Goal: Transaction & Acquisition: Purchase product/service

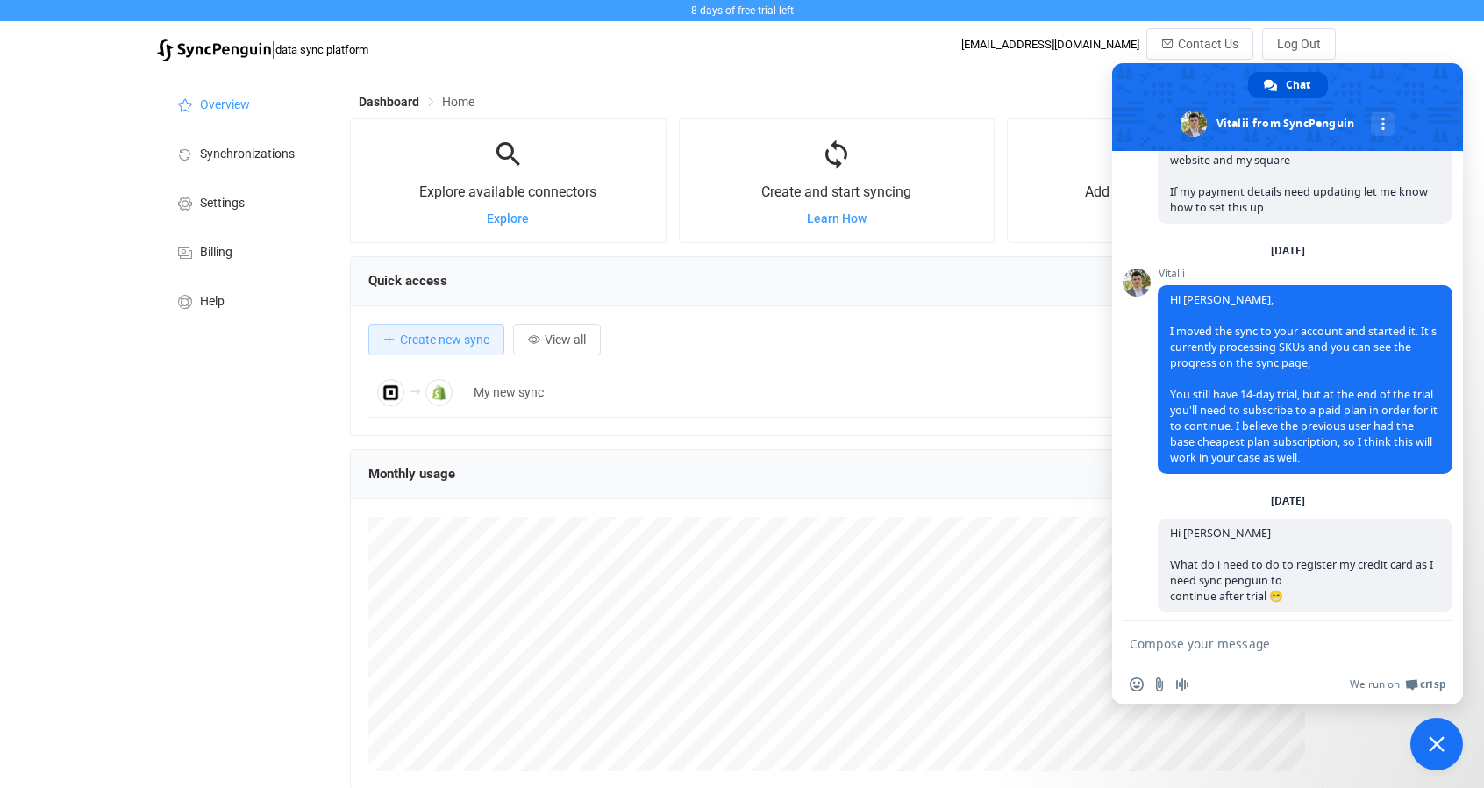
scroll to position [1321, 0]
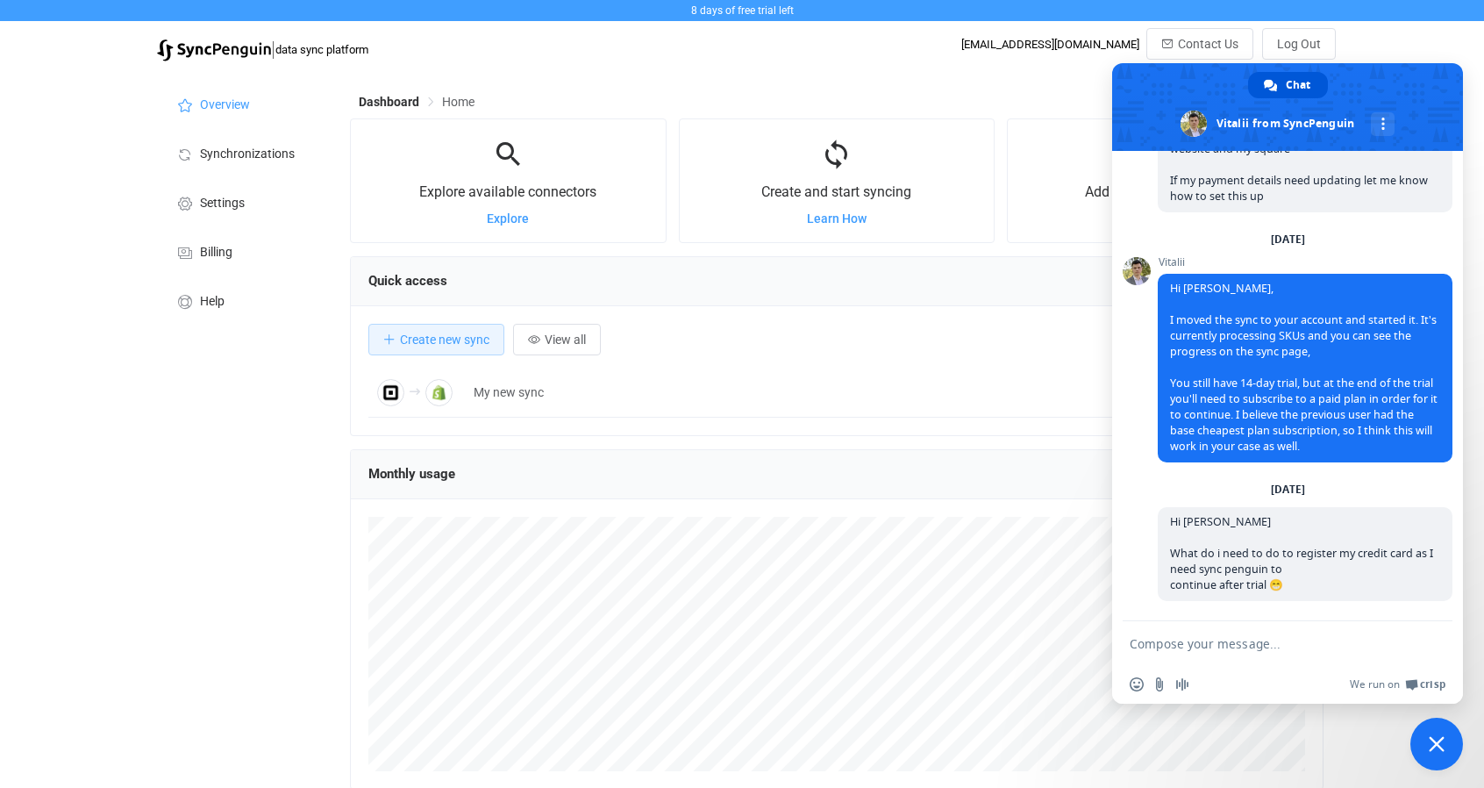
click at [1379, 32] on div "8 days of free trial left | data sync platform pfrisari@gmail.com Contact Us Lo…" at bounding box center [742, 35] width 1484 height 70
click at [1442, 727] on span "Close chat" at bounding box center [1437, 744] width 53 height 53
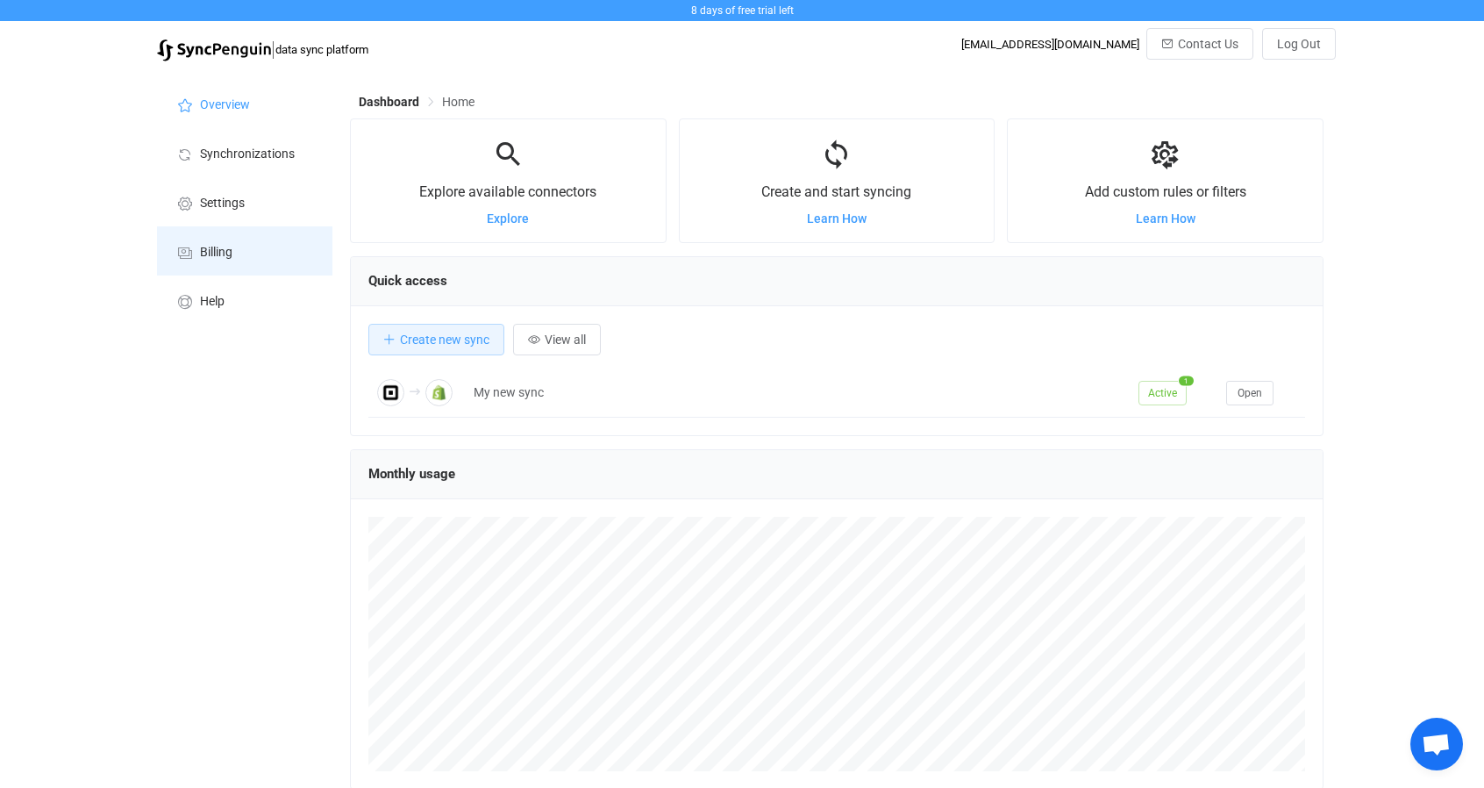
click at [207, 248] on span "Billing" at bounding box center [216, 253] width 32 height 14
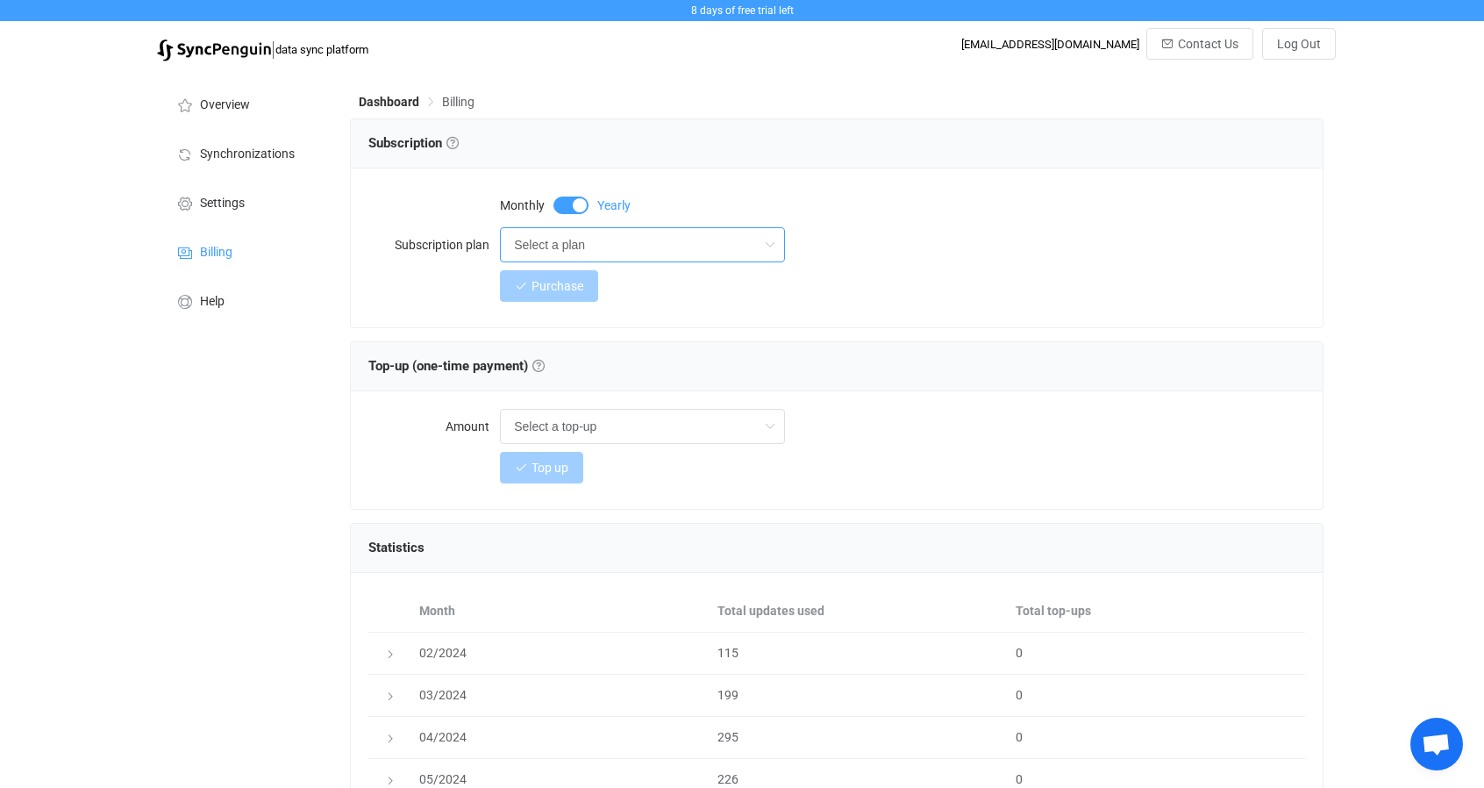
click at [623, 242] on input "Select a plan" at bounding box center [642, 244] width 285 height 35
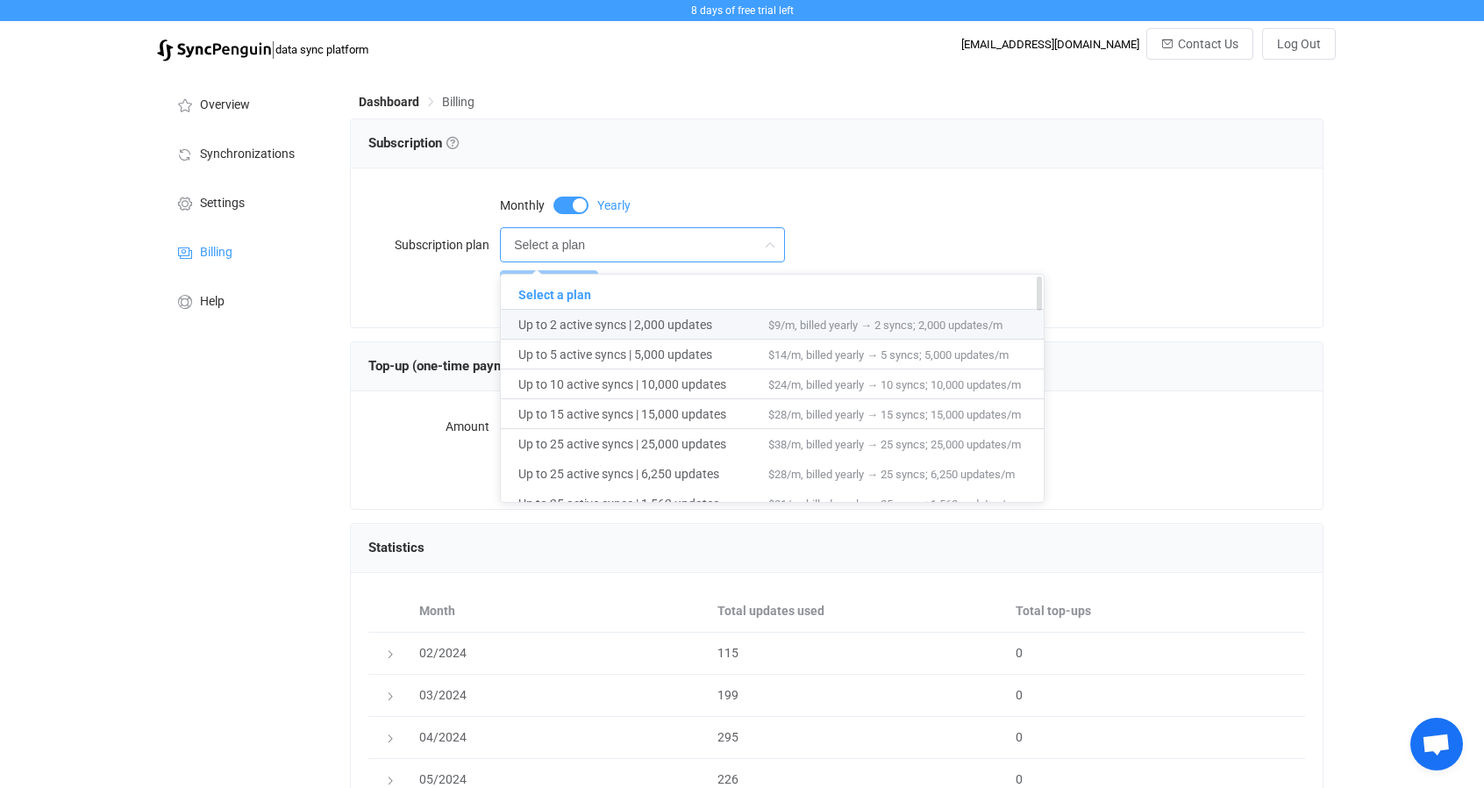
click at [592, 318] on span "Up to 2 active syncs | 2,000 updates" at bounding box center [643, 325] width 250 height 30
type input "Up to 2 active syncs | 2,000 updates"
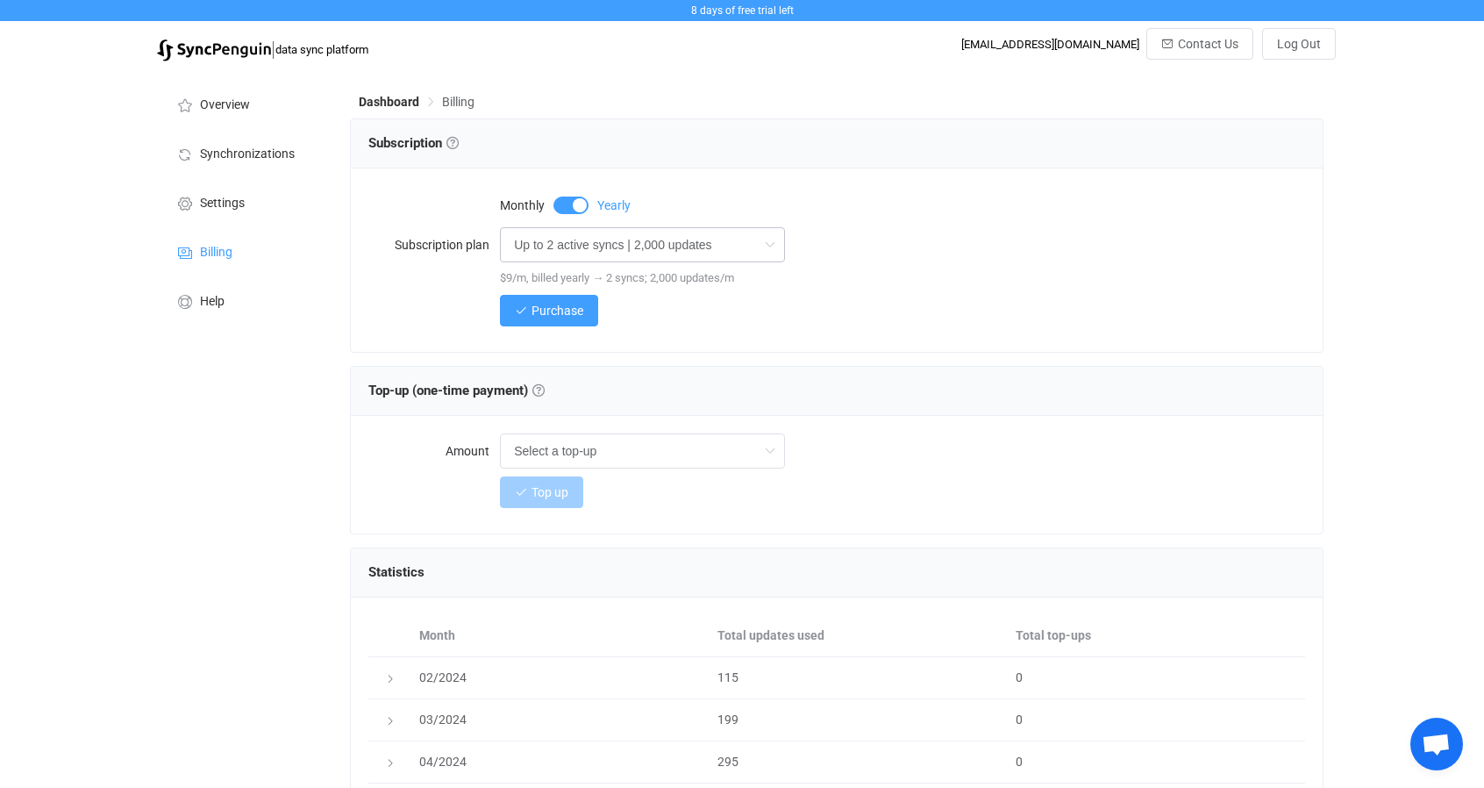
click at [763, 238] on icon at bounding box center [770, 244] width 22 height 35
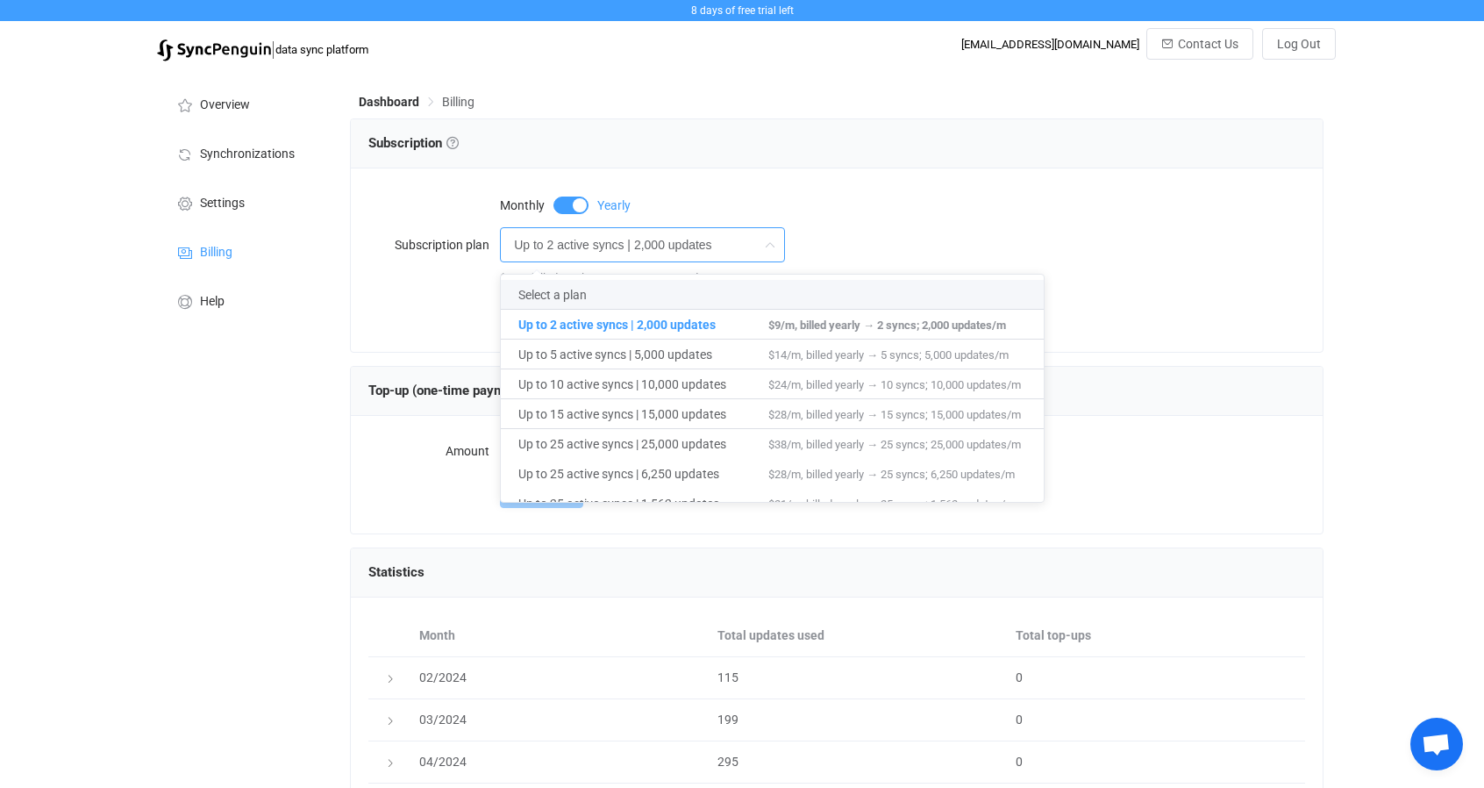
click at [577, 204] on span at bounding box center [571, 206] width 35 height 18
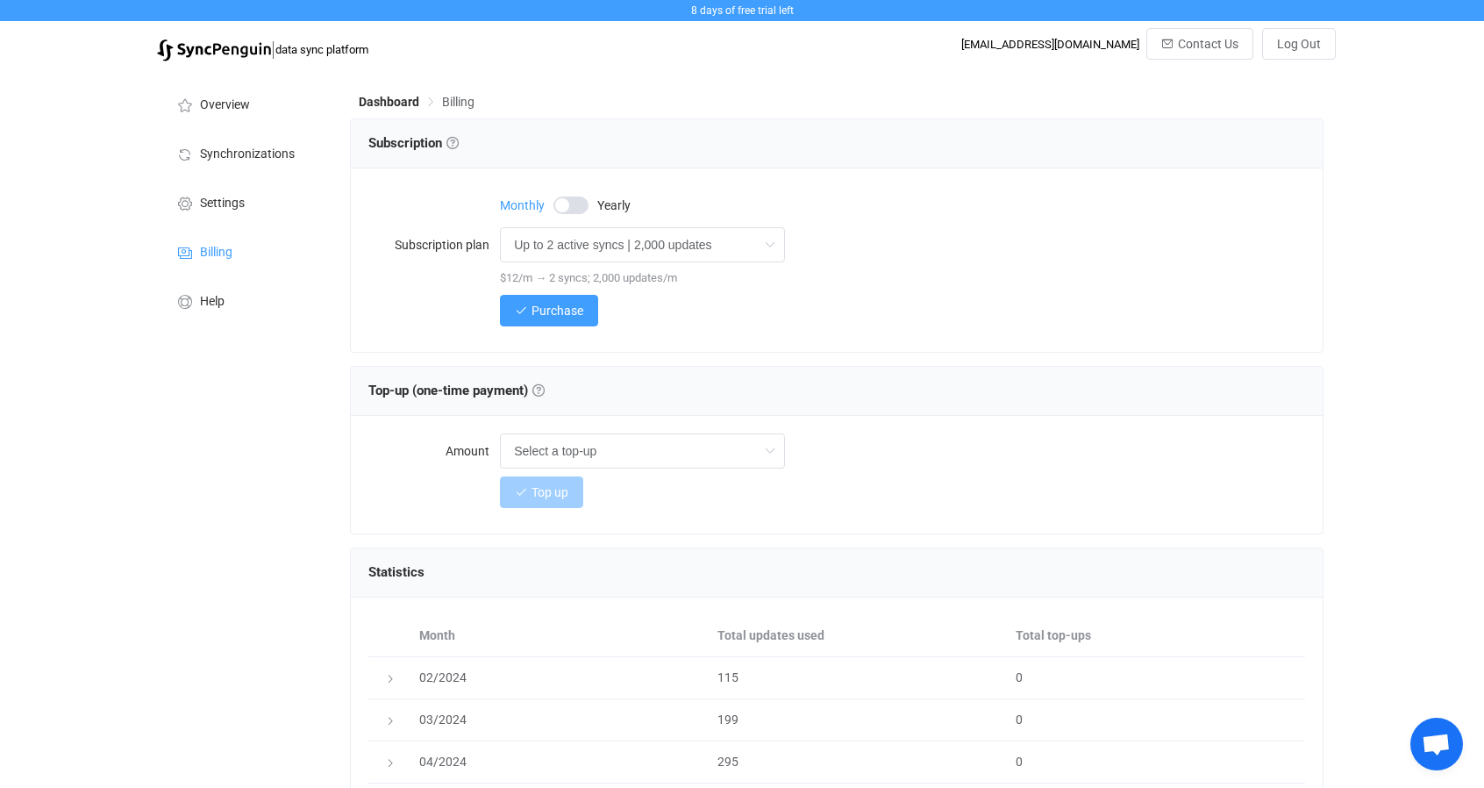
click at [577, 204] on span at bounding box center [571, 206] width 35 height 18
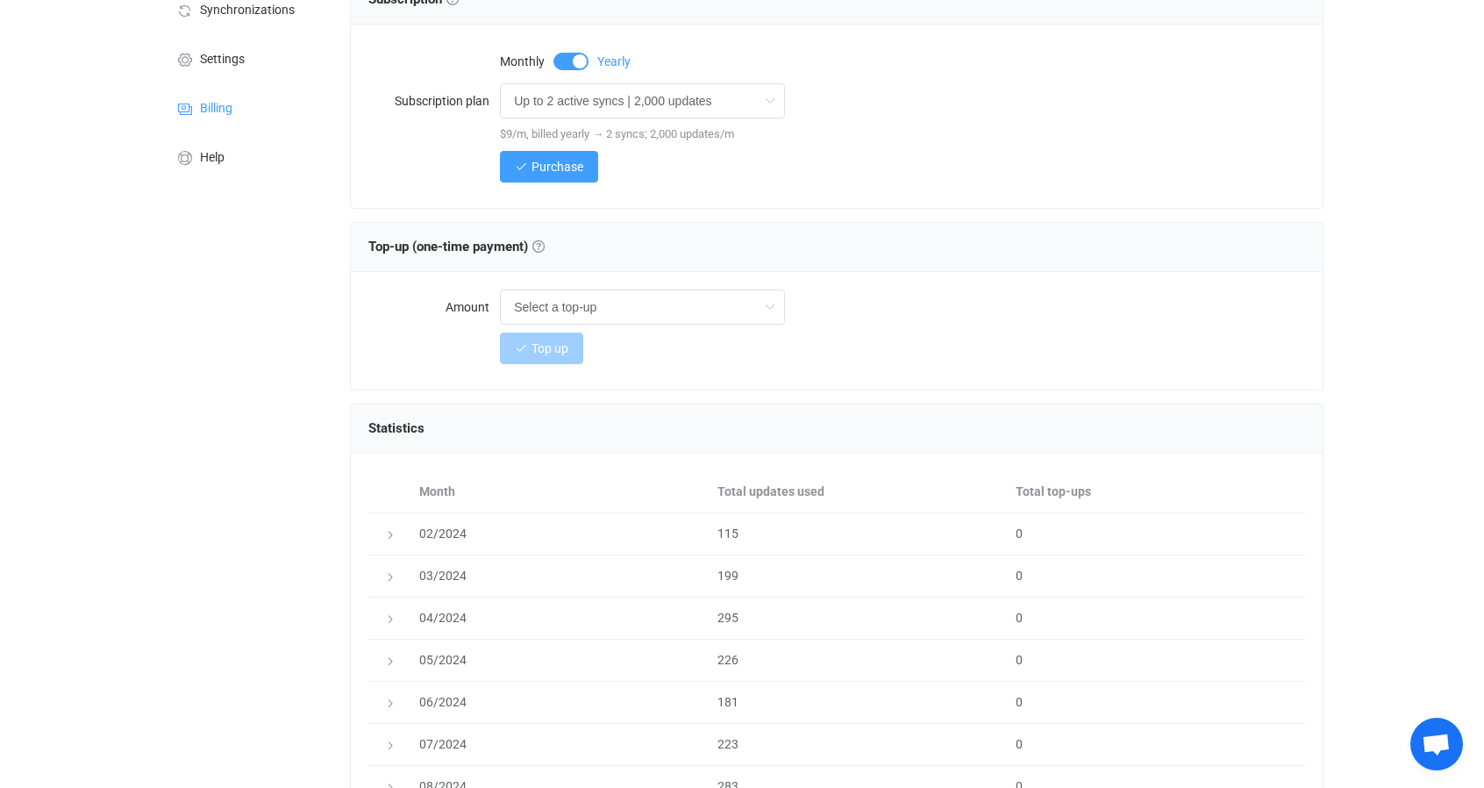
scroll to position [146, 0]
click at [610, 304] on input "text" at bounding box center [642, 305] width 285 height 35
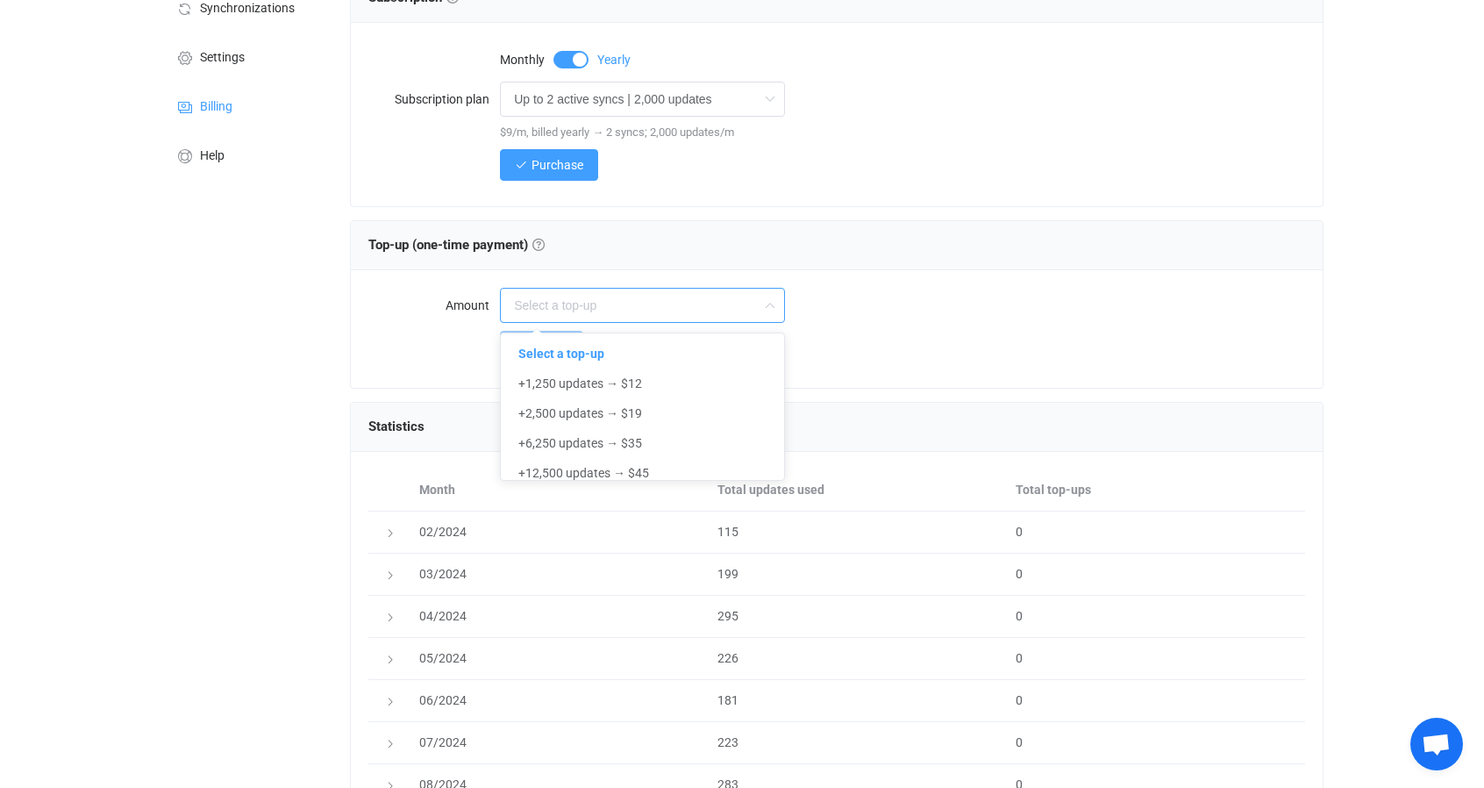
click at [390, 289] on label "Amount" at bounding box center [434, 305] width 132 height 35
type input "Select a top-up"
click at [390, 289] on label "Amount" at bounding box center [434, 305] width 132 height 35
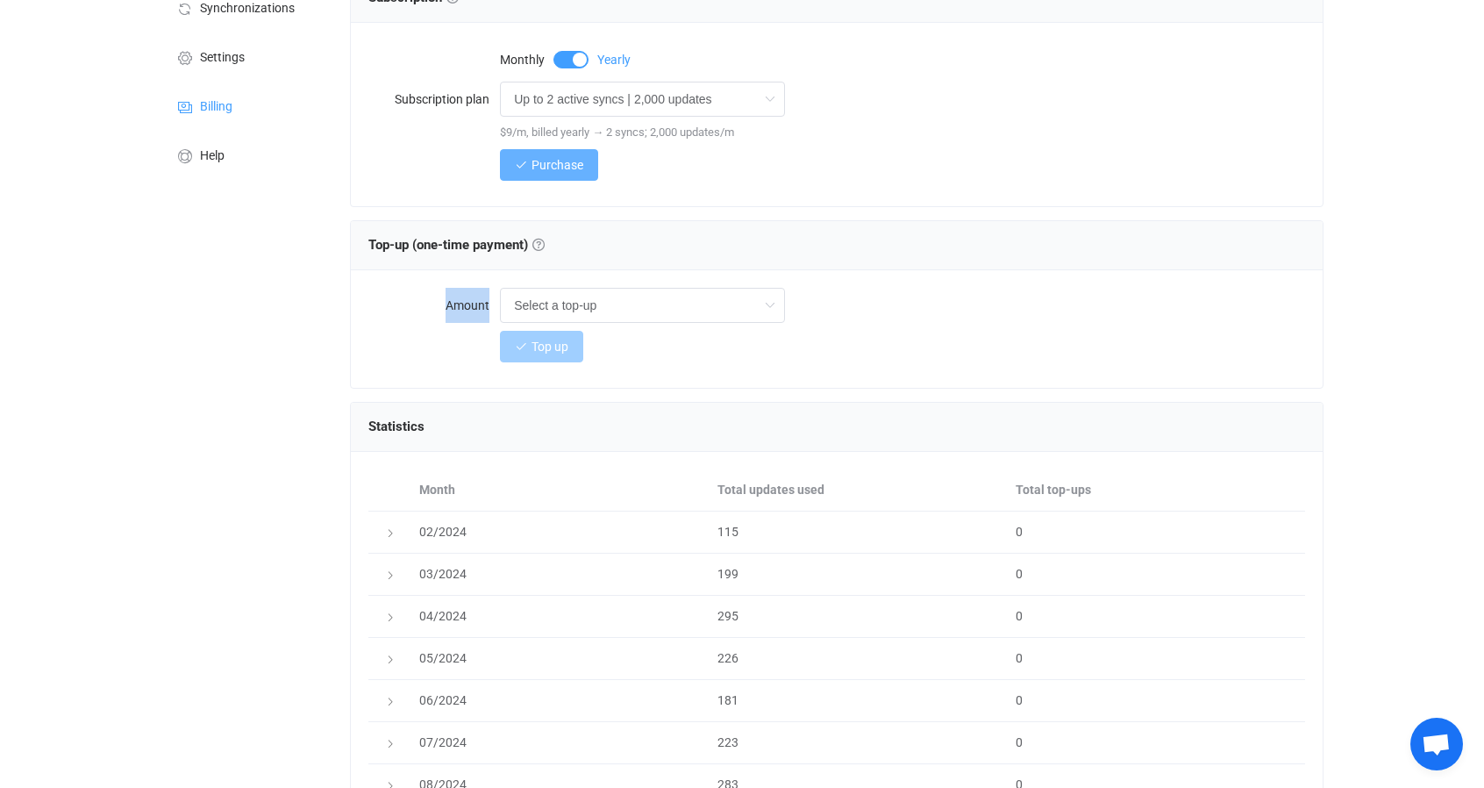
click at [544, 169] on span "Purchase" at bounding box center [558, 165] width 52 height 14
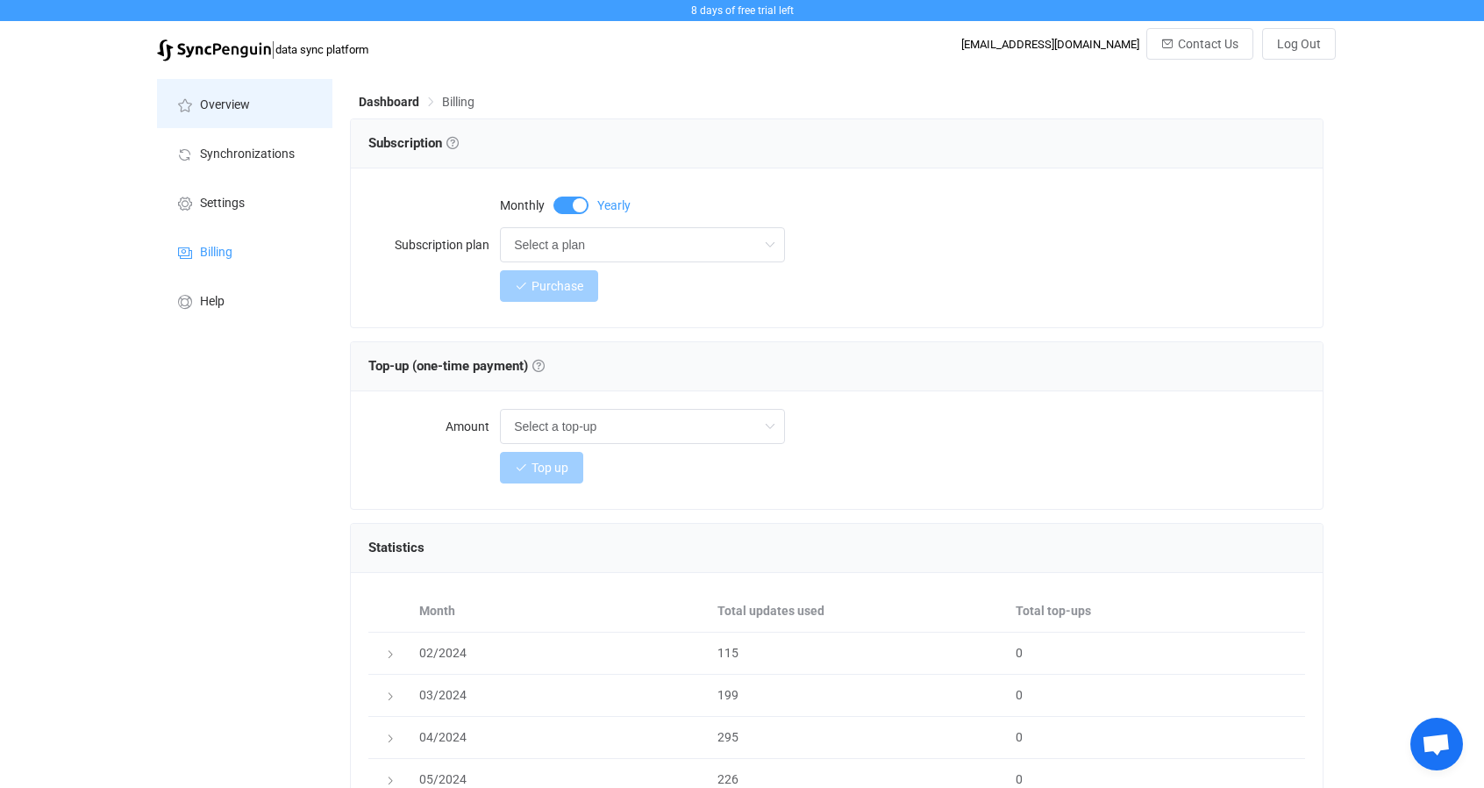
click at [247, 108] on span "Overview" at bounding box center [225, 105] width 50 height 14
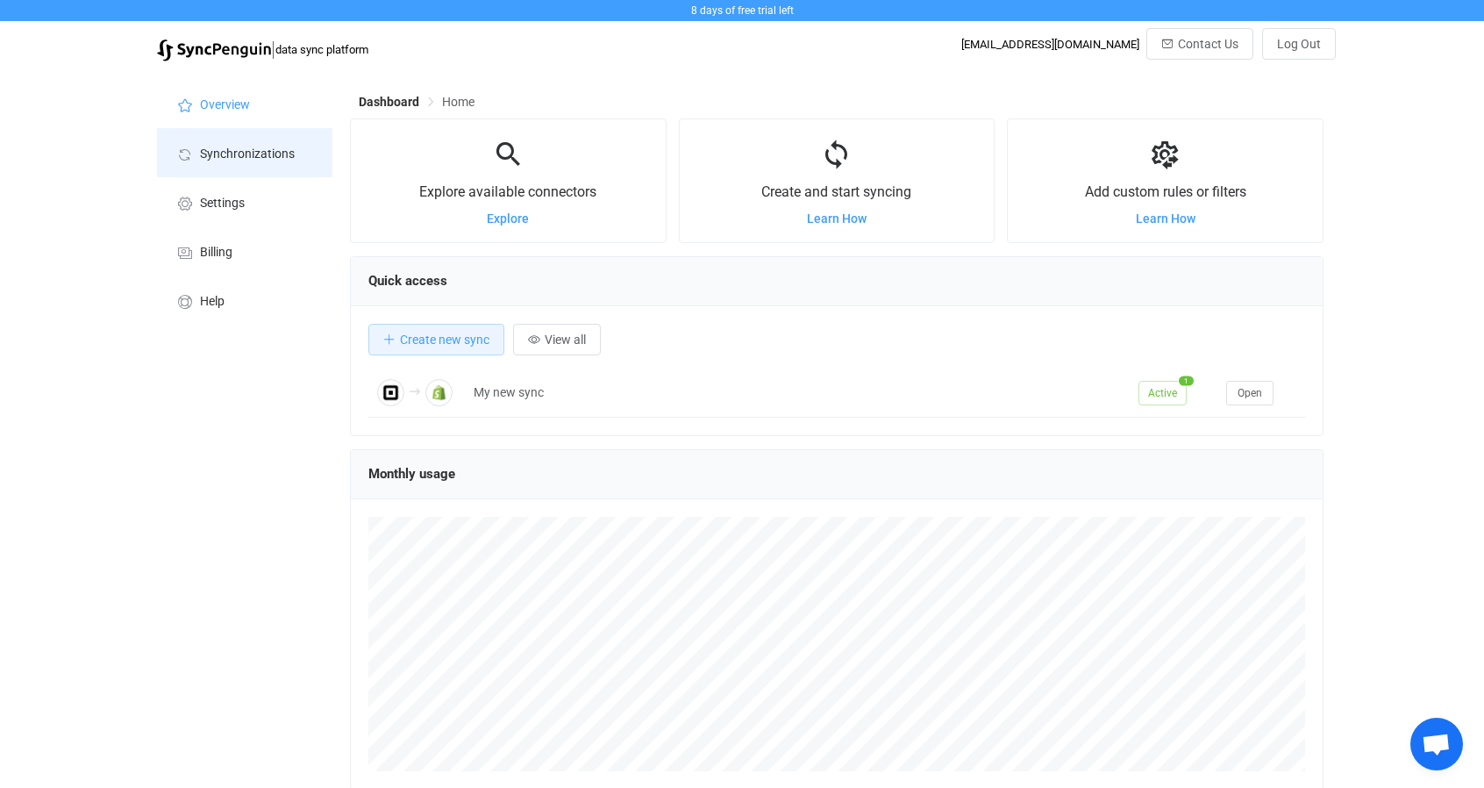
click at [230, 159] on span "Synchronizations" at bounding box center [247, 154] width 95 height 14
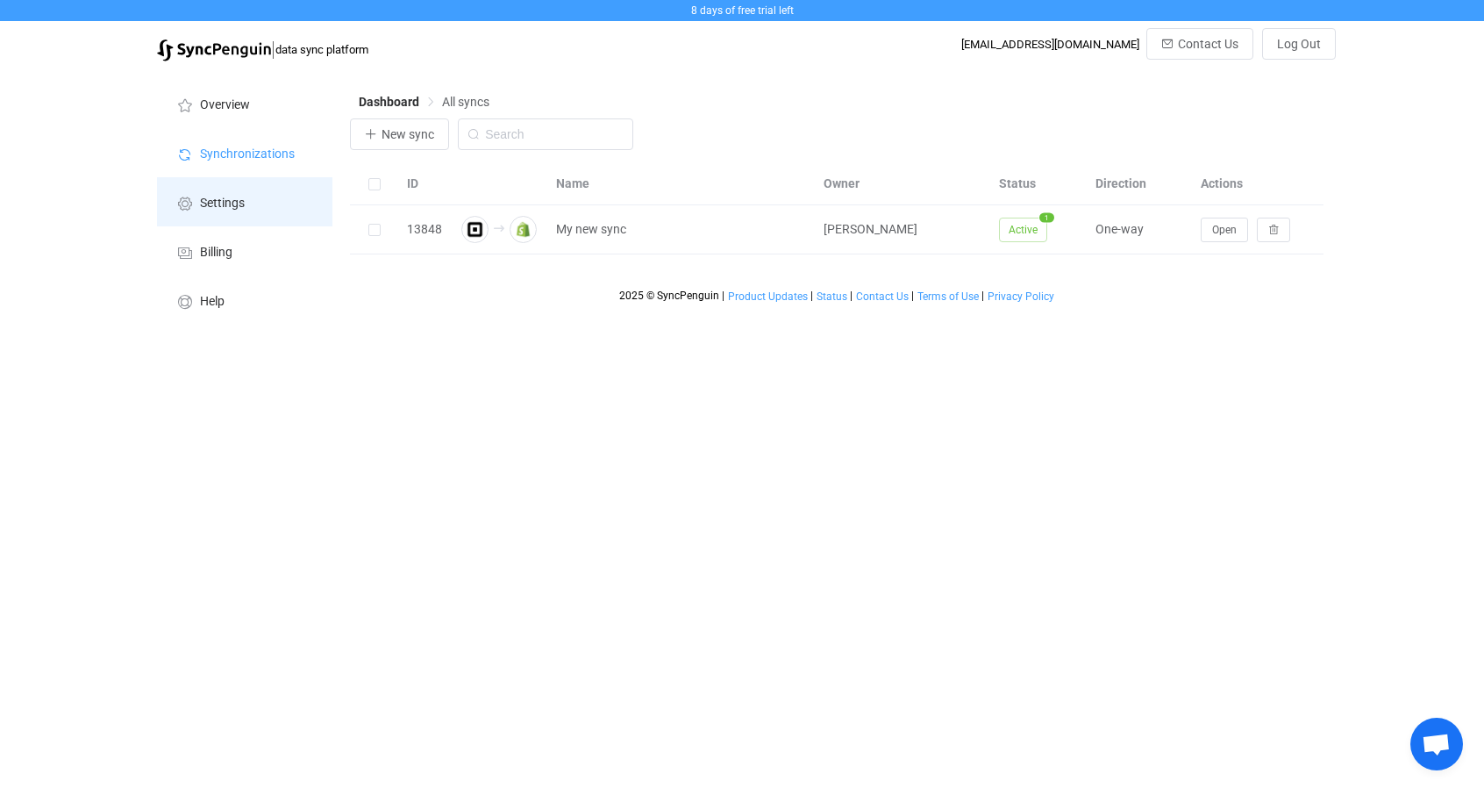
click at [231, 212] on li "Settings" at bounding box center [244, 201] width 175 height 49
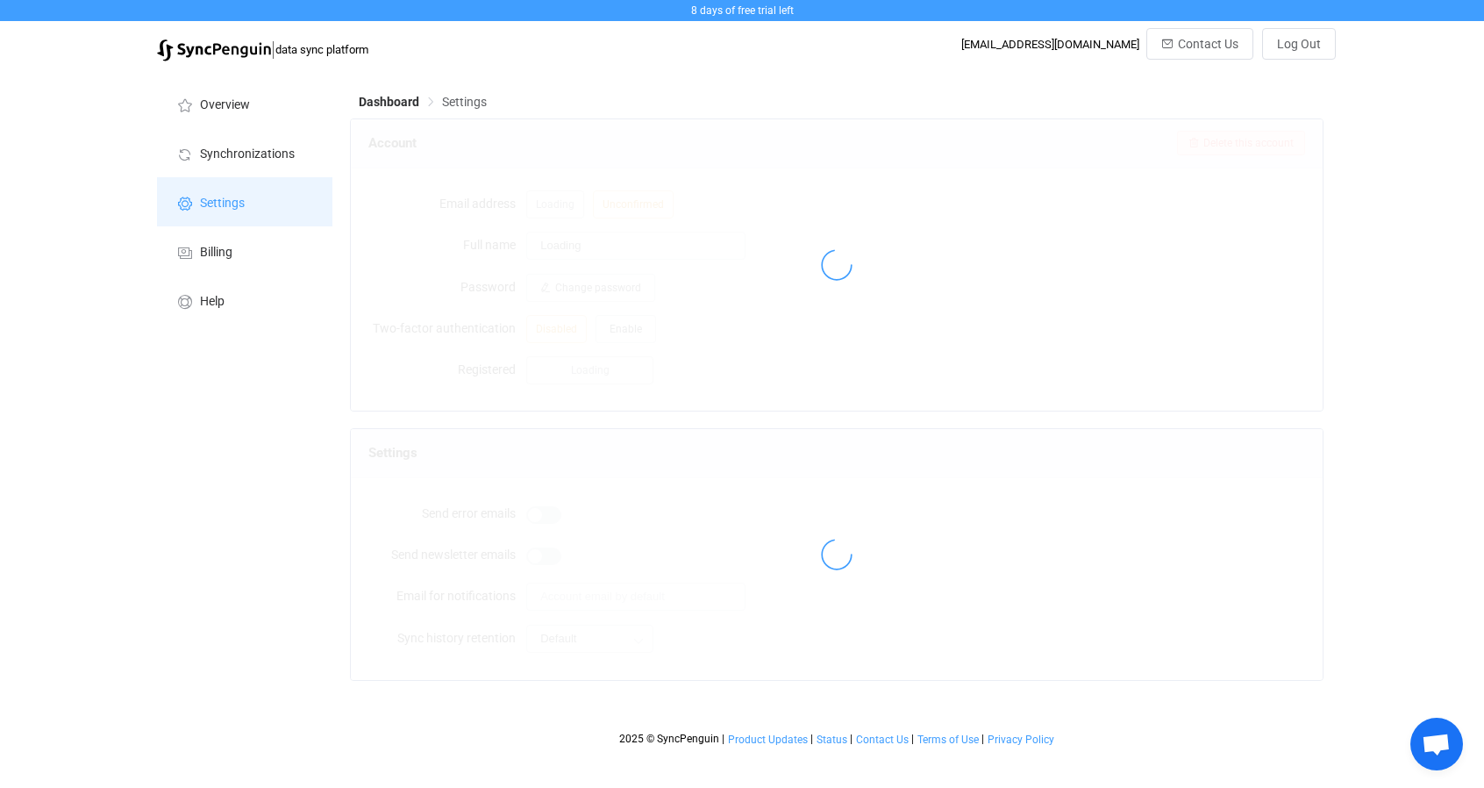
type input "[PERSON_NAME]"
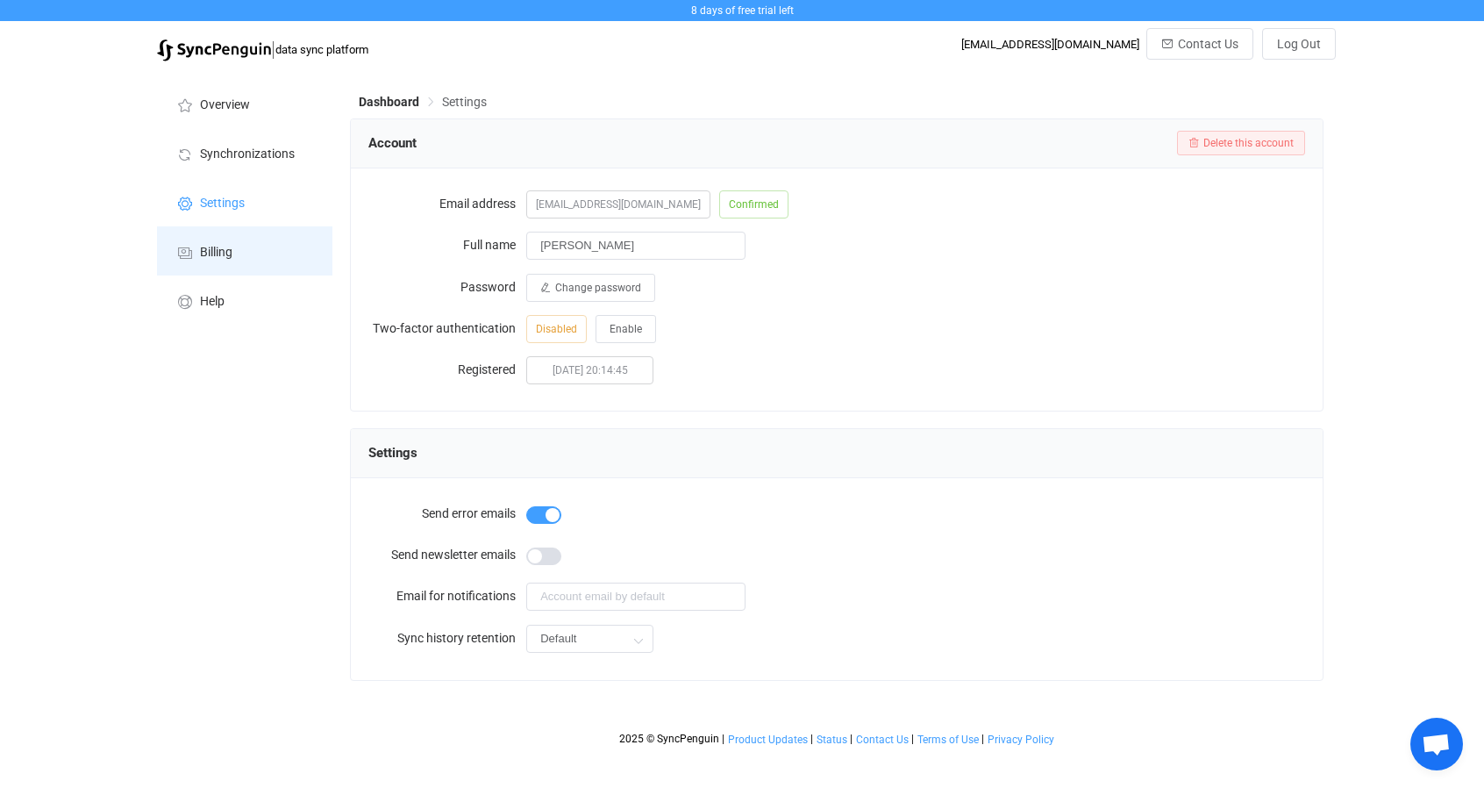
click at [252, 259] on li "Billing" at bounding box center [244, 250] width 175 height 49
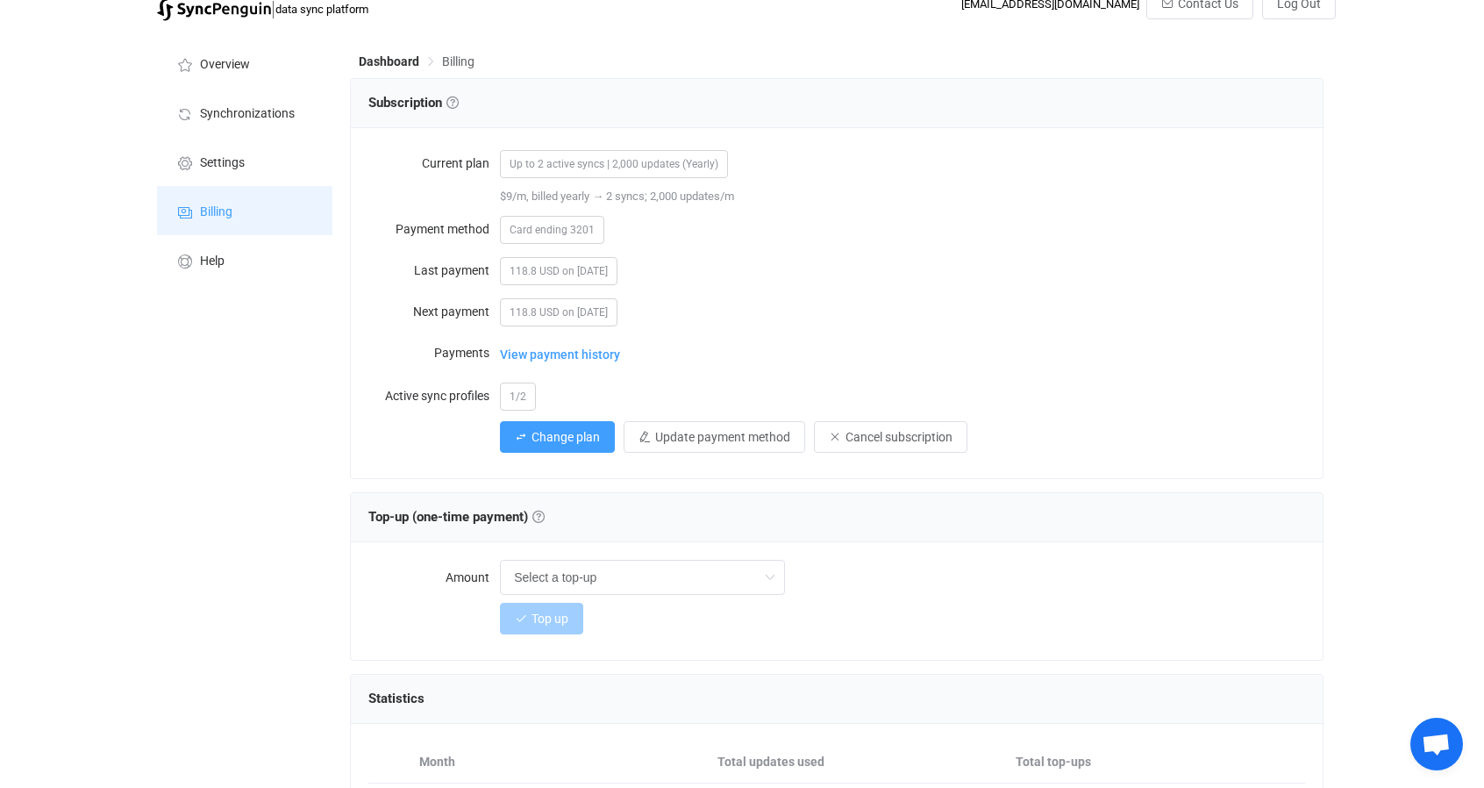
scroll to position [58, 0]
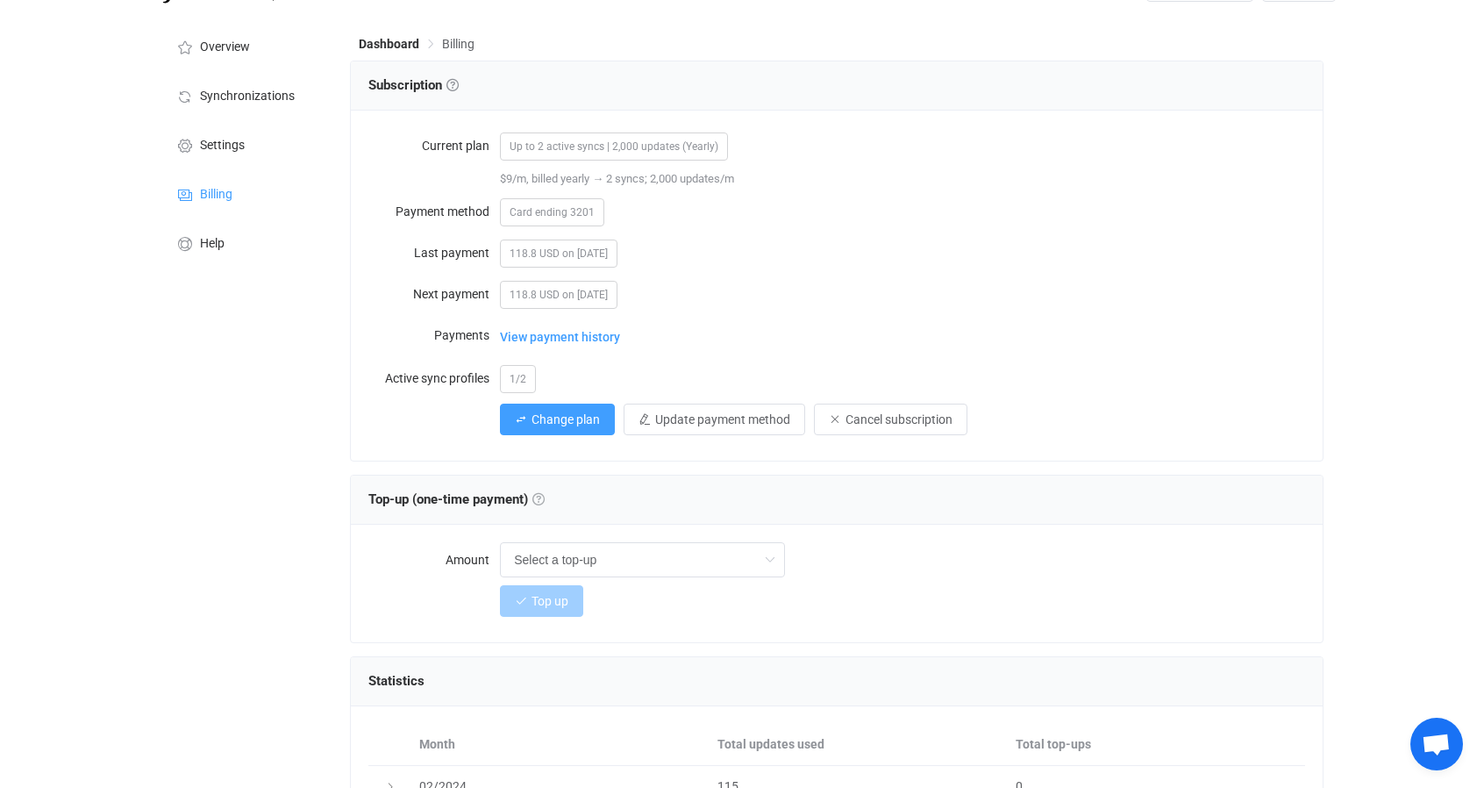
click at [540, 496] on link at bounding box center [539, 499] width 12 height 12
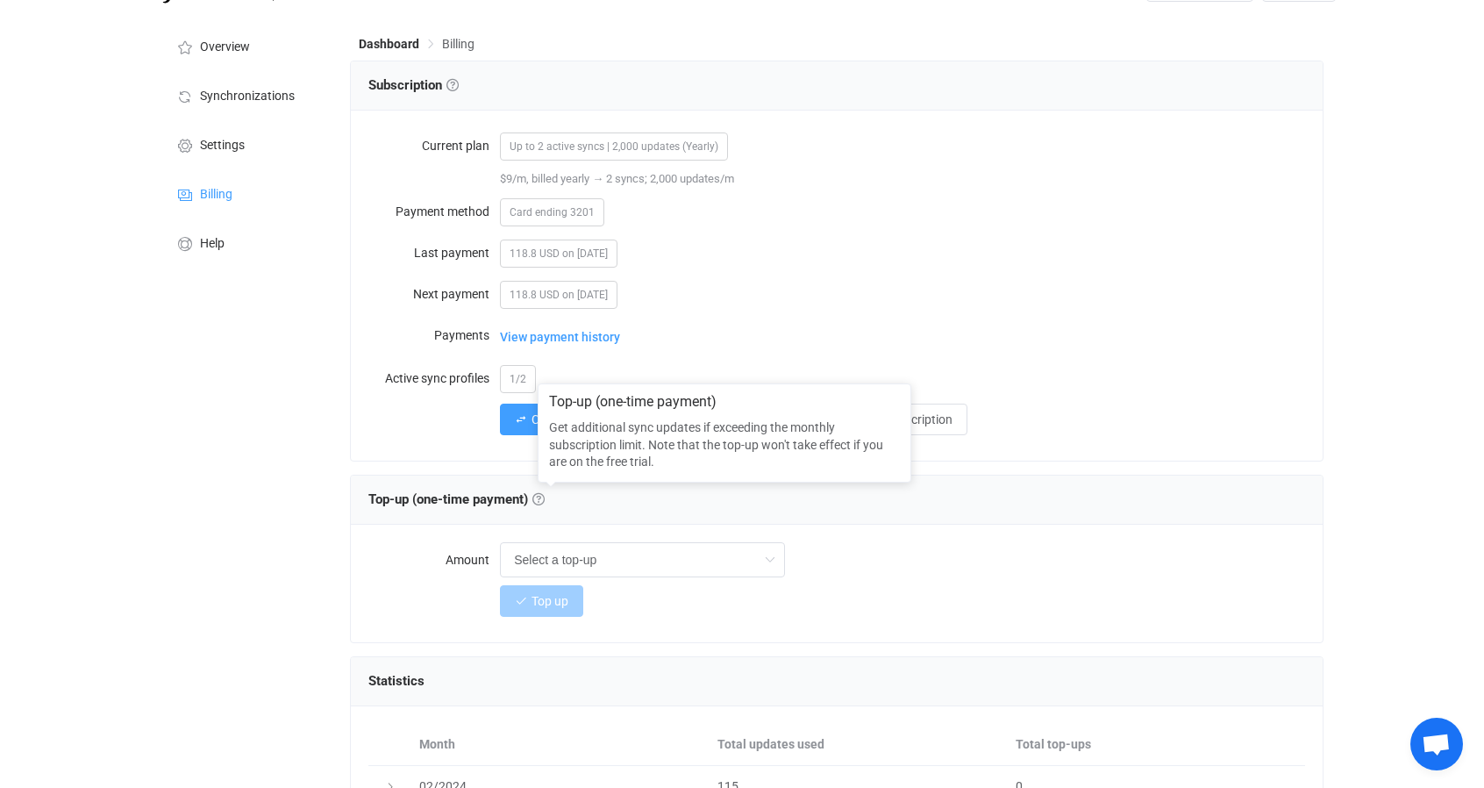
click at [854, 591] on div "Top up" at bounding box center [902, 600] width 805 height 35
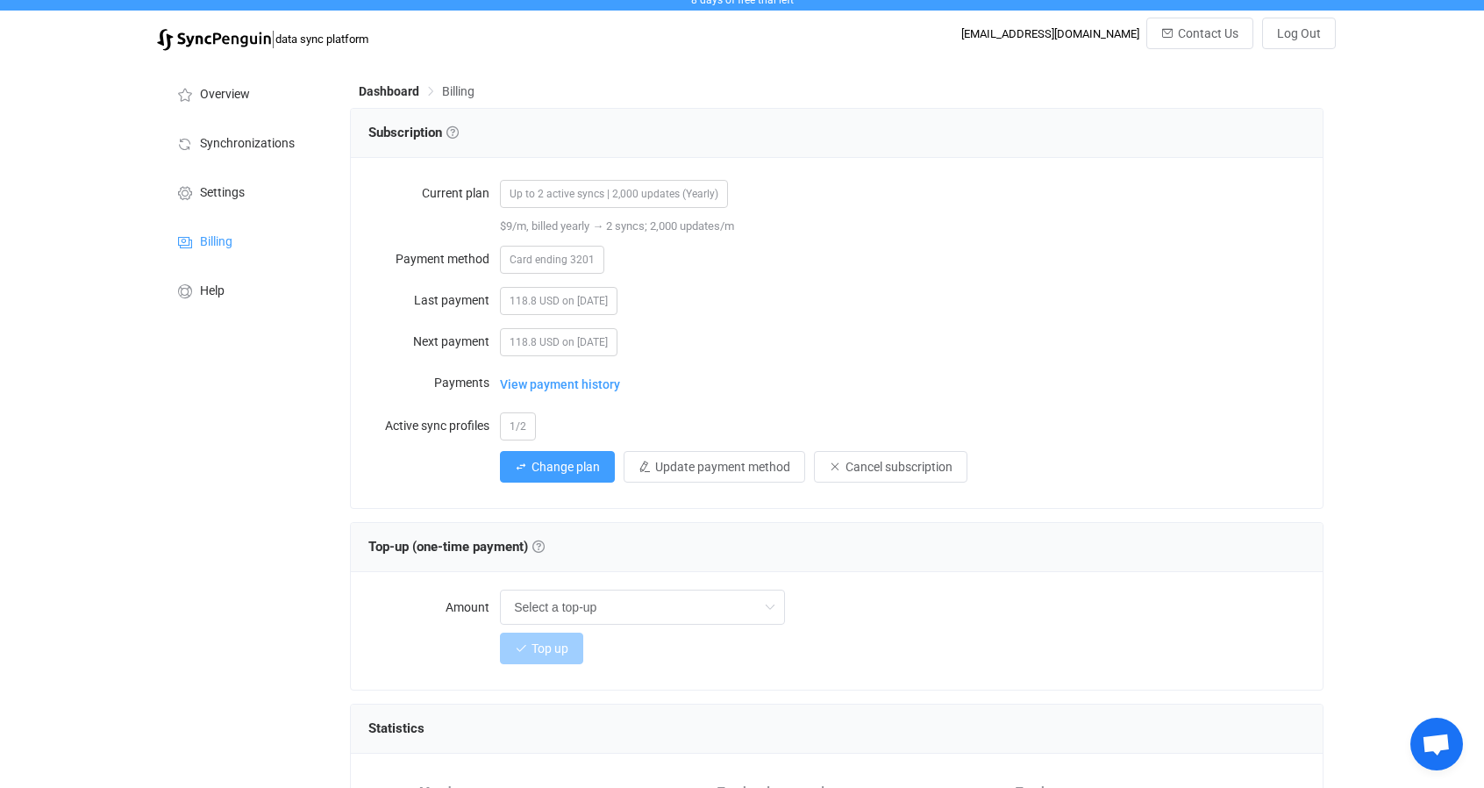
scroll to position [0, 0]
